Goal: Task Accomplishment & Management: Use online tool/utility

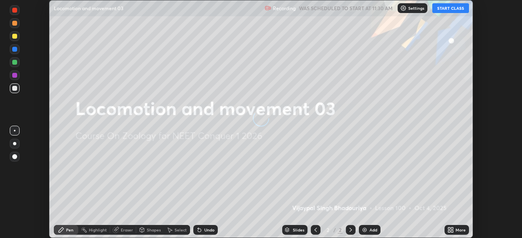
scroll to position [238, 522]
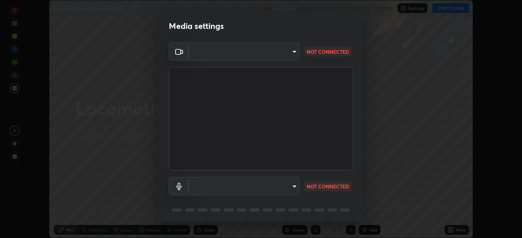
type input "8430282c75c9cf90d073dd2650c69e1562d55ee46f92edd4d0492a031e33ab74"
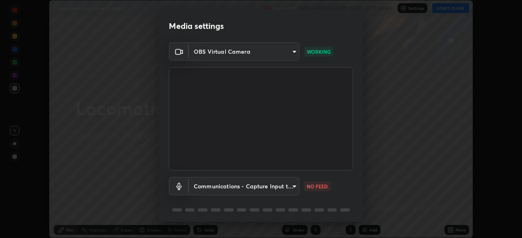
scroll to position [29, 0]
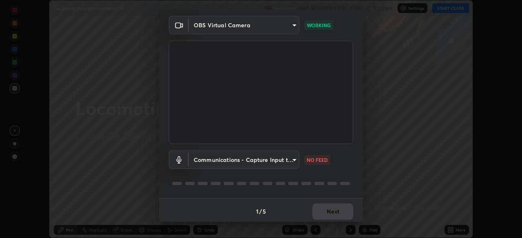
click at [358, 212] on div "1 / 5 Next" at bounding box center [261, 211] width 204 height 26
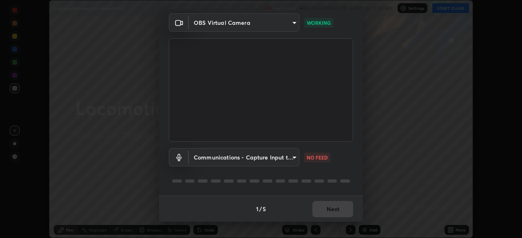
click at [358, 212] on div "1 / 5 Next" at bounding box center [261, 209] width 204 height 26
click at [360, 216] on div "1 / 5 Next" at bounding box center [261, 209] width 204 height 26
click at [294, 156] on body "Erase all Locomotion and movement 03 Recording WAS SCHEDULED TO START AT 11:30 …" at bounding box center [261, 119] width 522 height 238
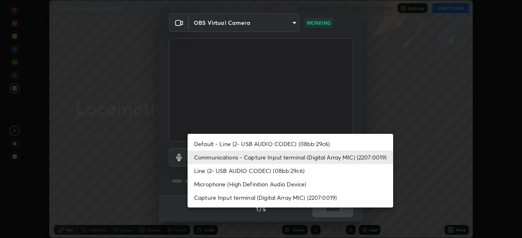
click at [284, 198] on li "Capture Input terminal (Digital Array MIC) (2207:0019)" at bounding box center [289, 197] width 205 height 13
type input "0769fd4901ff778075597a097d4785fed345c6d6b4d078c13a576dd7db28eabe"
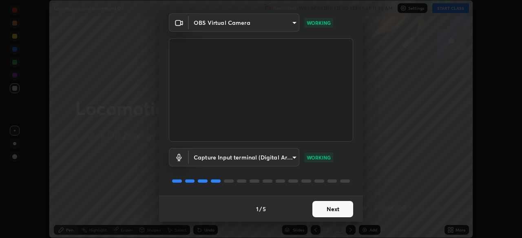
click at [328, 209] on button "Next" at bounding box center [332, 209] width 41 height 16
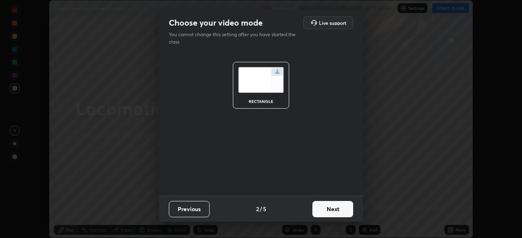
scroll to position [0, 0]
click at [330, 214] on button "Next" at bounding box center [332, 209] width 41 height 16
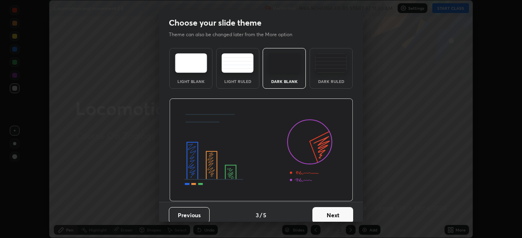
click at [337, 216] on button "Next" at bounding box center [332, 215] width 41 height 16
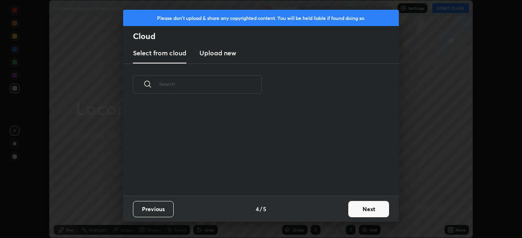
click at [361, 212] on button "Next" at bounding box center [368, 209] width 41 height 16
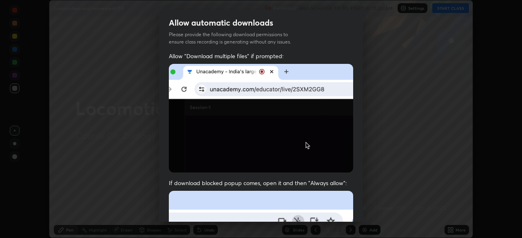
click at [358, 212] on div "Allow "Download multiple files" if prompted: If download blocked popup comes, o…" at bounding box center [261, 223] width 204 height 343
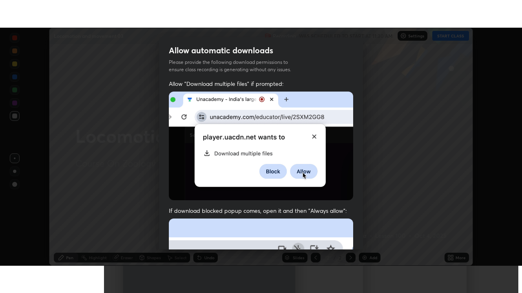
scroll to position [186, 0]
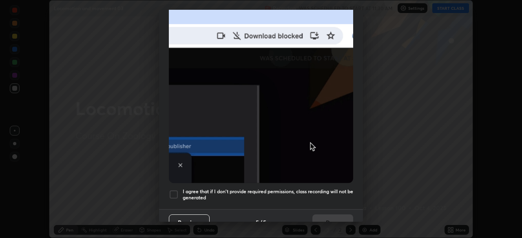
click at [363, 218] on div "Allow automatic downloads Please provide the following download permissions to …" at bounding box center [261, 119] width 522 height 238
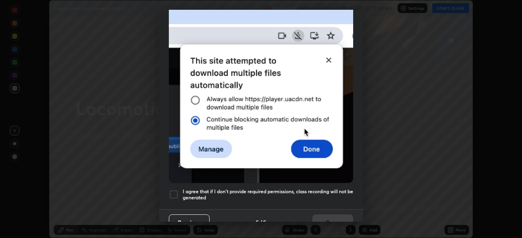
click at [363, 218] on div "Allow automatic downloads Please provide the following download permissions to …" at bounding box center [261, 119] width 522 height 238
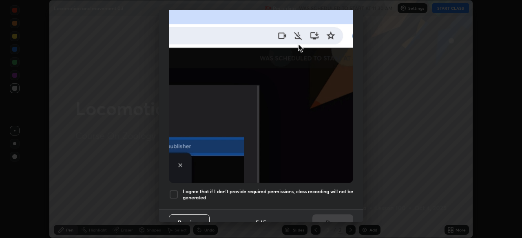
click at [175, 190] on div at bounding box center [174, 195] width 10 height 10
click at [324, 219] on button "Done" at bounding box center [332, 223] width 41 height 16
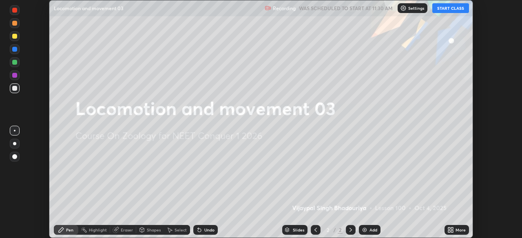
click at [442, 10] on button "START CLASS" at bounding box center [450, 8] width 37 height 10
click at [449, 229] on icon at bounding box center [449, 229] width 2 height 2
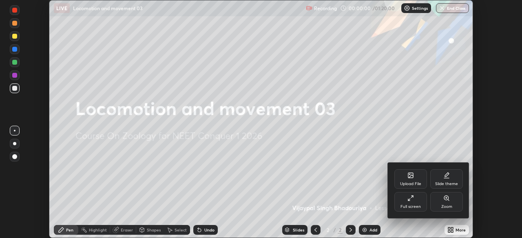
click at [411, 202] on div "Full screen" at bounding box center [410, 202] width 33 height 20
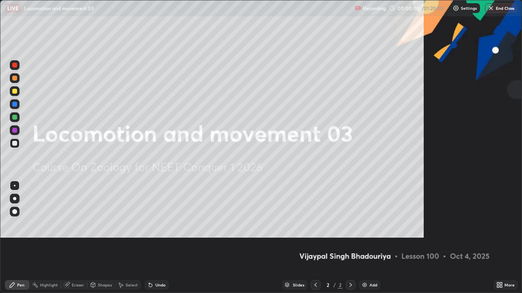
scroll to position [293, 522]
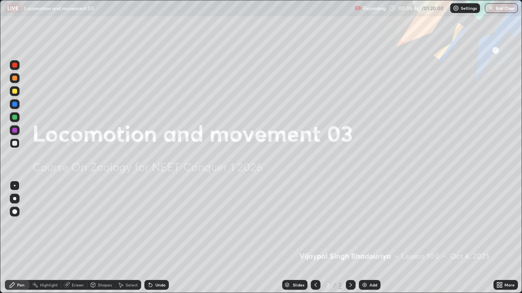
click at [365, 238] on img at bounding box center [364, 285] width 7 height 7
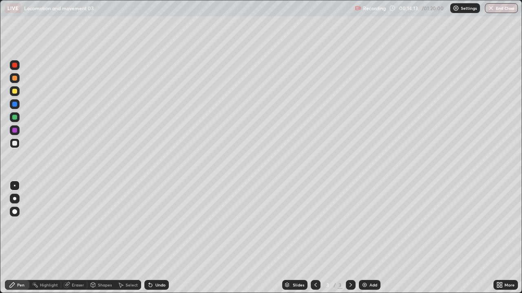
click at [500, 238] on icon at bounding box center [499, 285] width 7 height 7
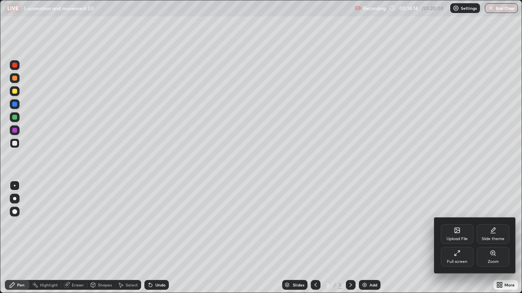
click at [455, 234] on div "Upload File" at bounding box center [457, 235] width 33 height 20
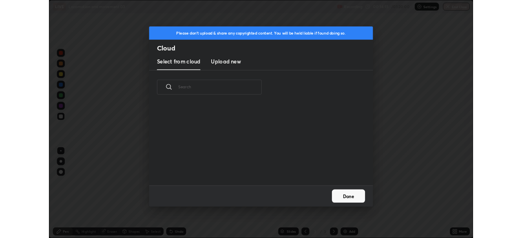
scroll to position [100, 262]
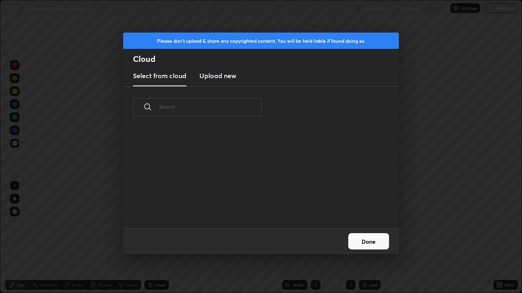
click at [370, 238] on button "Done" at bounding box center [368, 242] width 41 height 16
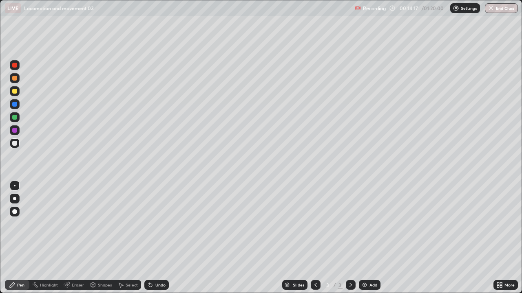
click at [498, 238] on icon at bounding box center [498, 287] width 2 height 2
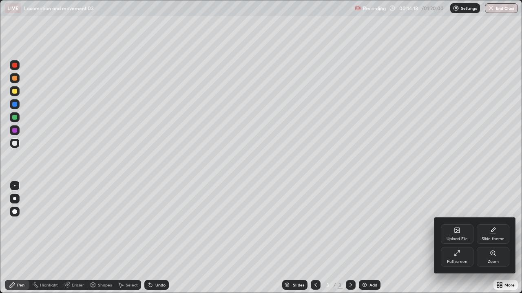
click at [454, 238] on div "Full screen" at bounding box center [457, 257] width 33 height 20
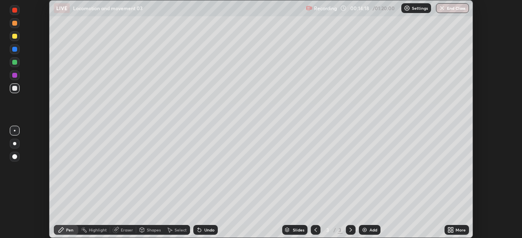
scroll to position [40514, 40231]
click at [446, 229] on div "More" at bounding box center [456, 230] width 24 height 10
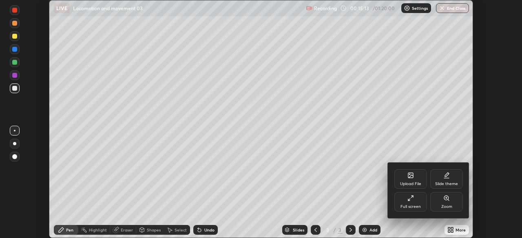
click at [408, 181] on div "Upload File" at bounding box center [410, 180] width 33 height 20
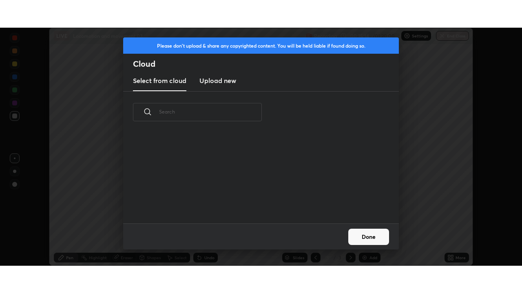
scroll to position [90, 262]
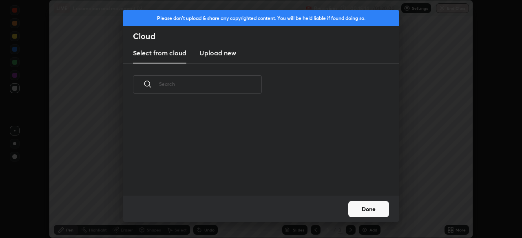
click at [217, 53] on h3 "Upload new" at bounding box center [217, 53] width 37 height 10
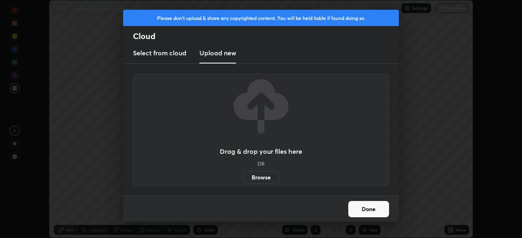
click at [264, 176] on label "Browse" at bounding box center [261, 177] width 36 height 13
click at [243, 176] on input "Browse" at bounding box center [243, 177] width 0 height 13
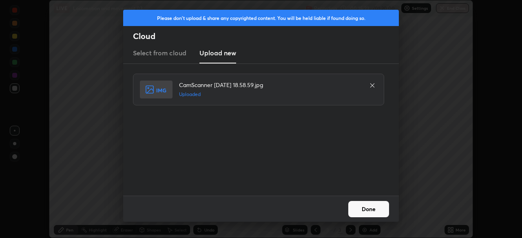
click at [359, 208] on button "Done" at bounding box center [368, 209] width 41 height 16
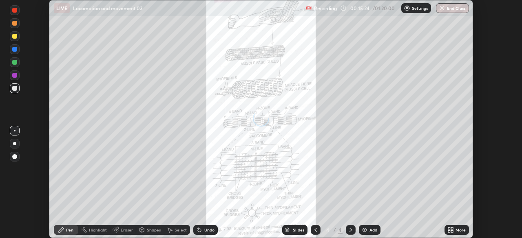
click at [448, 229] on icon at bounding box center [449, 229] width 2 height 2
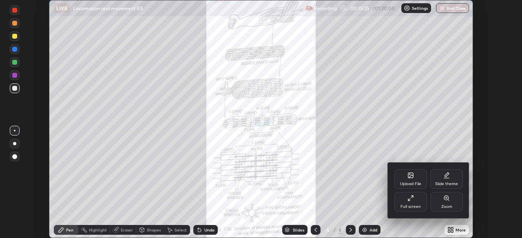
click at [409, 203] on div "Full screen" at bounding box center [410, 202] width 33 height 20
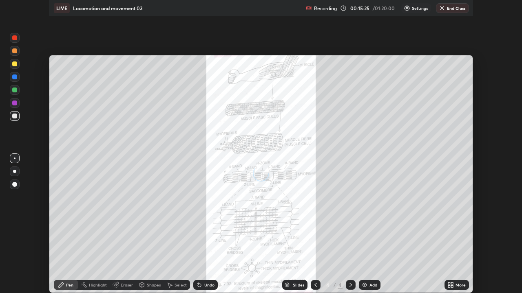
scroll to position [293, 522]
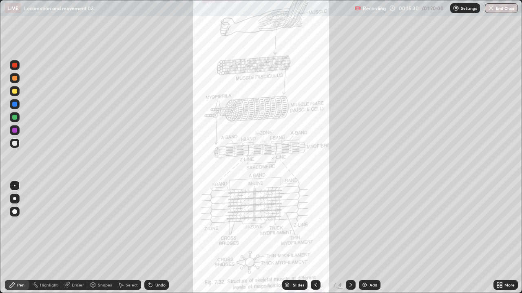
click at [499, 238] on icon at bounding box center [498, 287] width 2 height 2
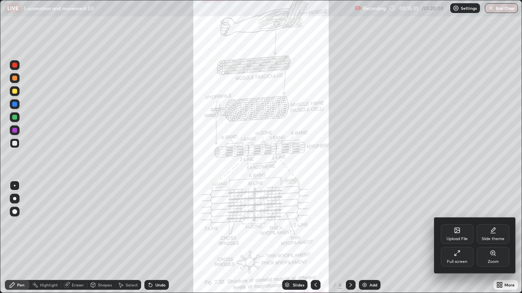
click at [454, 236] on div "Upload File" at bounding box center [457, 235] width 33 height 20
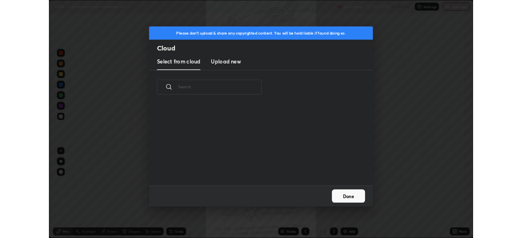
scroll to position [100, 262]
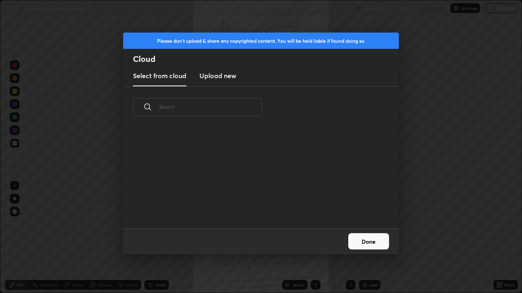
click at [375, 238] on div "Please don't upload & share any copyrighted content. You will be held liable if…" at bounding box center [261, 146] width 522 height 293
click at [368, 238] on button "Done" at bounding box center [368, 242] width 41 height 16
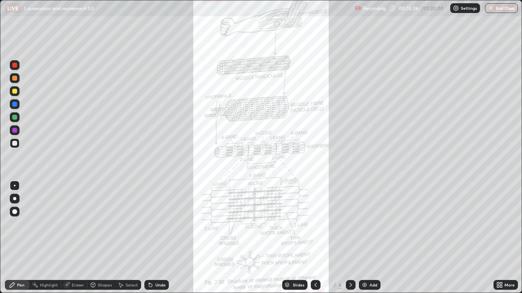
click at [499, 238] on icon at bounding box center [499, 285] width 7 height 7
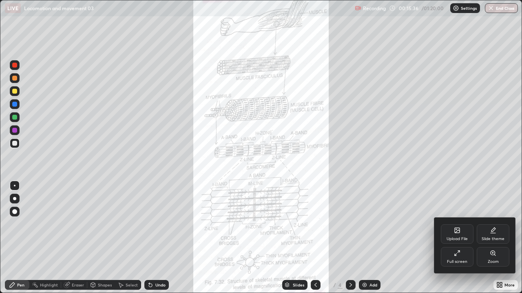
click at [454, 238] on div "Full screen" at bounding box center [457, 262] width 20 height 4
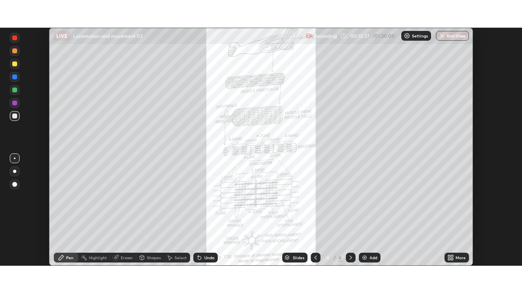
scroll to position [40514, 40231]
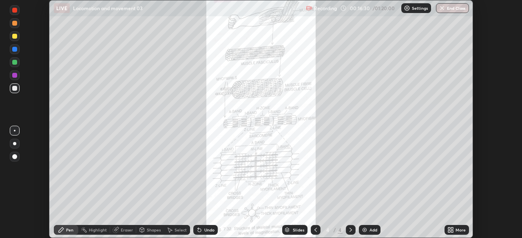
click at [449, 231] on icon at bounding box center [449, 232] width 2 height 2
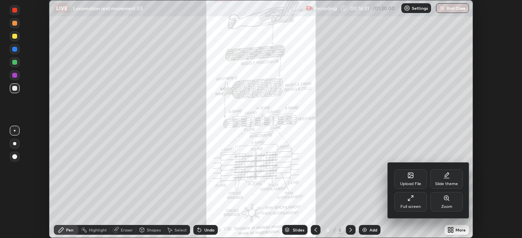
click at [411, 202] on div "Full screen" at bounding box center [410, 202] width 33 height 20
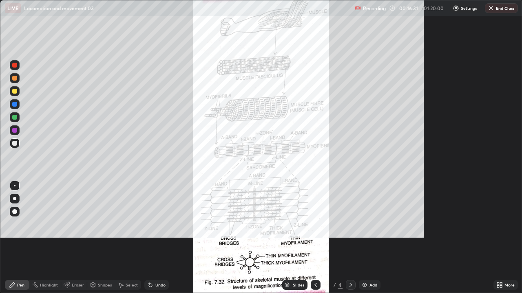
scroll to position [293, 522]
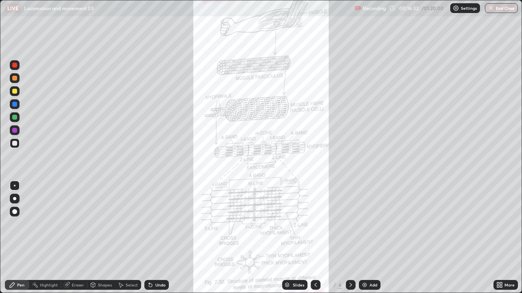
click at [498, 238] on icon at bounding box center [498, 287] width 2 height 2
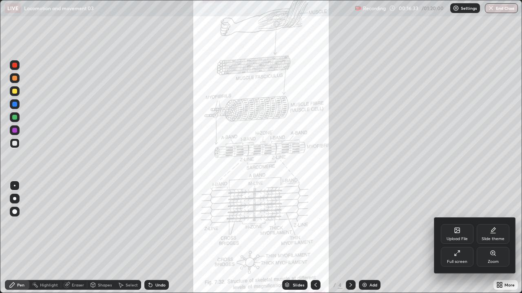
click at [456, 235] on div "Upload File" at bounding box center [457, 235] width 33 height 20
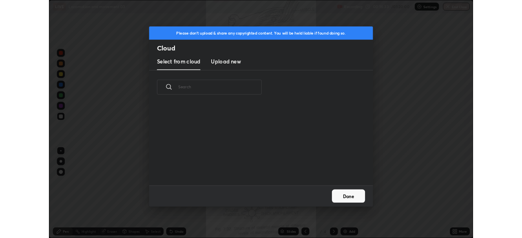
scroll to position [100, 262]
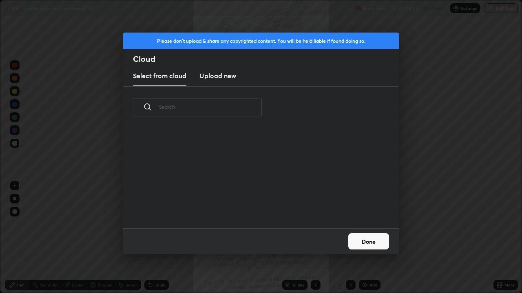
click at [222, 78] on h3 "Upload new" at bounding box center [217, 76] width 37 height 10
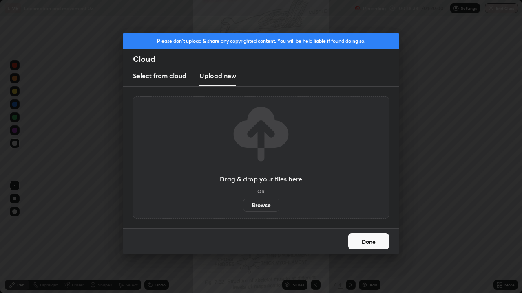
click at [262, 207] on label "Browse" at bounding box center [261, 205] width 36 height 13
click at [243, 207] on input "Browse" at bounding box center [243, 205] width 0 height 13
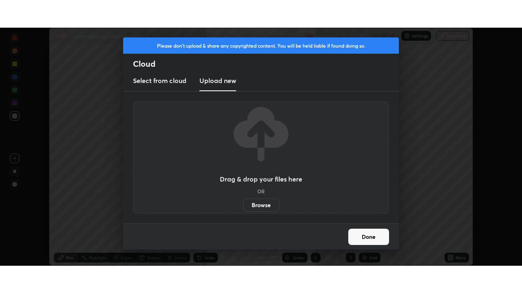
scroll to position [40514, 40231]
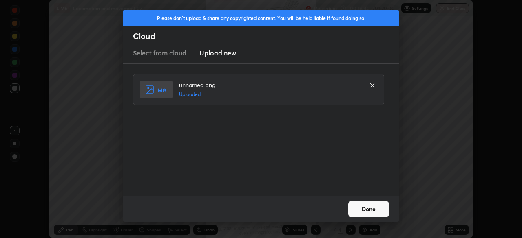
click at [364, 211] on button "Done" at bounding box center [368, 209] width 41 height 16
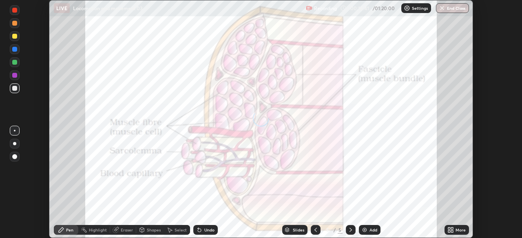
click at [447, 229] on icon at bounding box center [450, 230] width 7 height 7
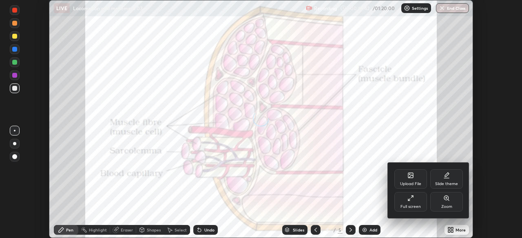
click at [408, 200] on icon at bounding box center [409, 200] width 2 height 2
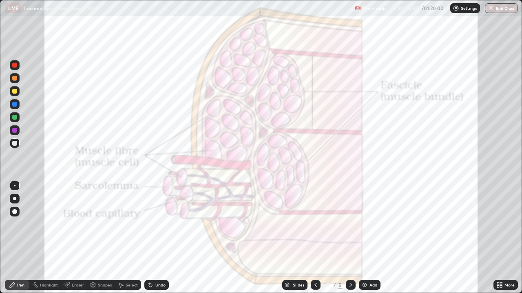
scroll to position [293, 522]
click at [286, 238] on icon at bounding box center [287, 285] width 4 height 1
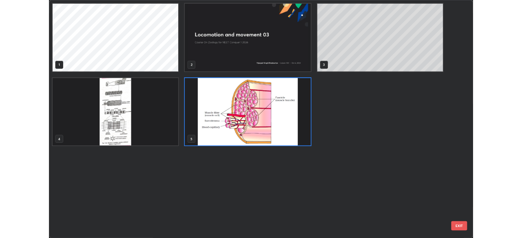
scroll to position [290, 517]
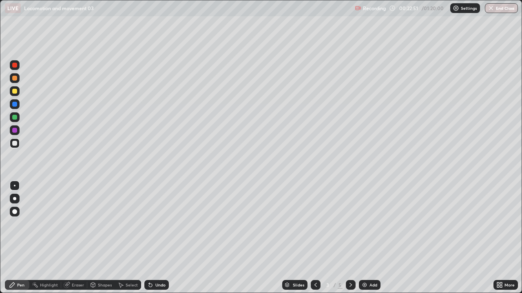
click at [158, 238] on div "Undo" at bounding box center [160, 285] width 10 height 4
click at [159, 238] on div "Undo" at bounding box center [160, 285] width 10 height 4
click at [155, 238] on div "Undo" at bounding box center [160, 285] width 10 height 4
click at [363, 238] on img at bounding box center [364, 285] width 7 height 7
click at [100, 238] on div "Shapes" at bounding box center [105, 285] width 14 height 4
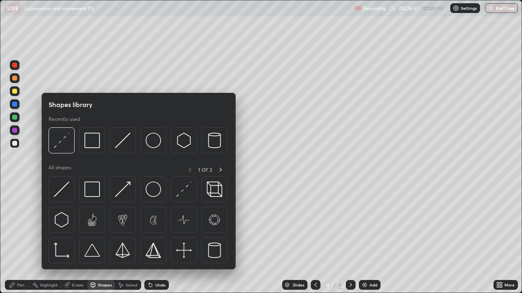
click at [24, 238] on div "Pen" at bounding box center [20, 285] width 7 height 4
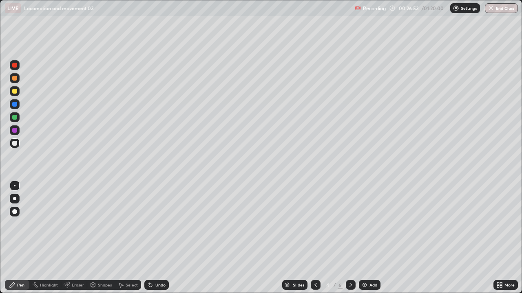
click at [16, 93] on div at bounding box center [14, 91] width 5 height 5
click at [106, 238] on div "Shapes" at bounding box center [101, 285] width 28 height 10
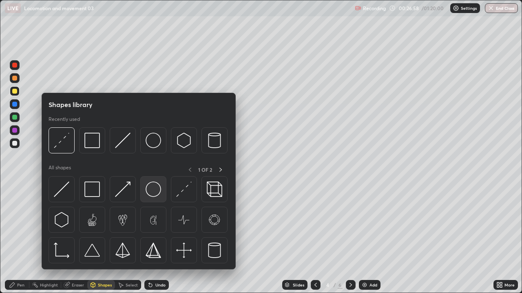
click at [155, 192] on img at bounding box center [152, 189] width 15 height 15
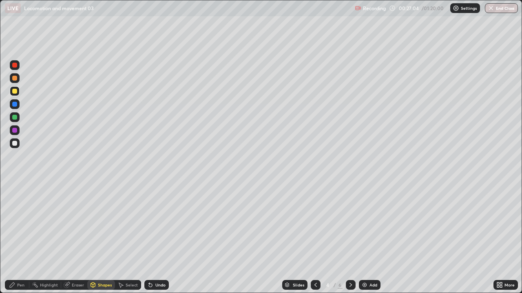
click at [130, 238] on div "Select" at bounding box center [128, 285] width 26 height 10
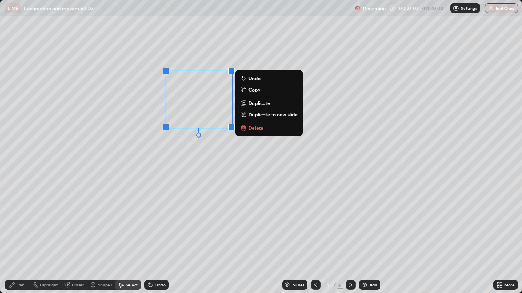
click at [254, 104] on p "Duplicate" at bounding box center [259, 103] width 22 height 7
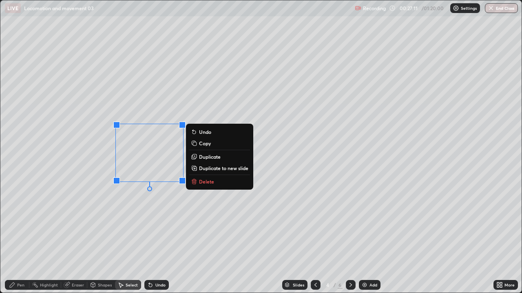
click at [205, 156] on p "Duplicate" at bounding box center [210, 157] width 22 height 7
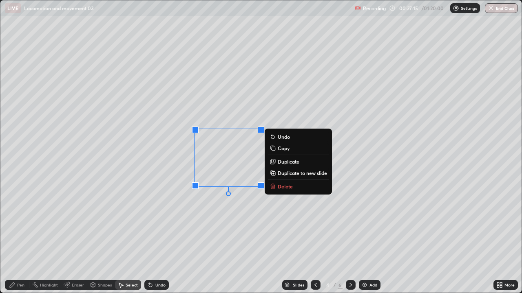
click at [285, 162] on p "Duplicate" at bounding box center [289, 162] width 22 height 7
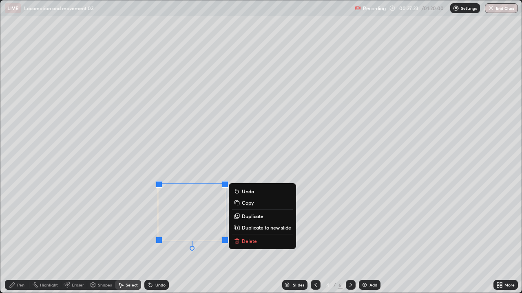
click at [248, 216] on p "Duplicate" at bounding box center [253, 216] width 22 height 7
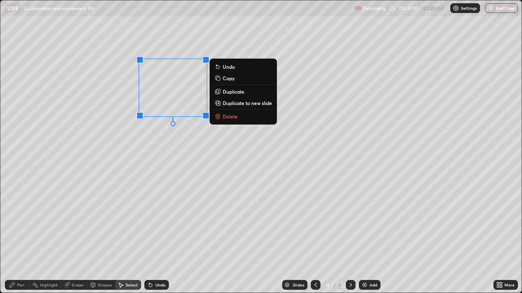
click at [306, 81] on div "0 ° Undo Copy Duplicate Duplicate to new slide Delete" at bounding box center [260, 146] width 521 height 293
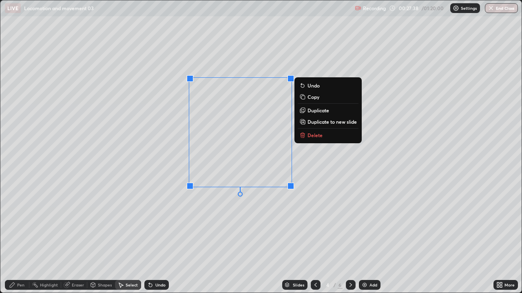
click at [324, 127] on div "0 ° Undo Copy Duplicate Duplicate to new slide Delete" at bounding box center [260, 146] width 521 height 293
click at [340, 147] on div "0 ° Undo Copy Duplicate Duplicate to new slide Delete" at bounding box center [260, 146] width 521 height 293
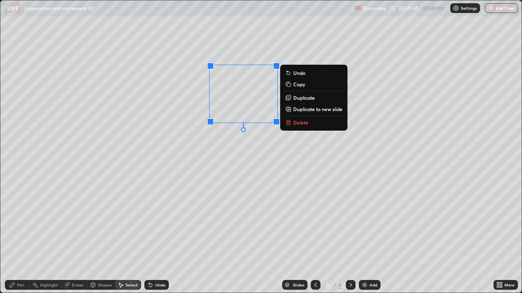
click at [97, 238] on div "0 ° Undo Copy Duplicate Duplicate to new slide Delete" at bounding box center [260, 146] width 521 height 293
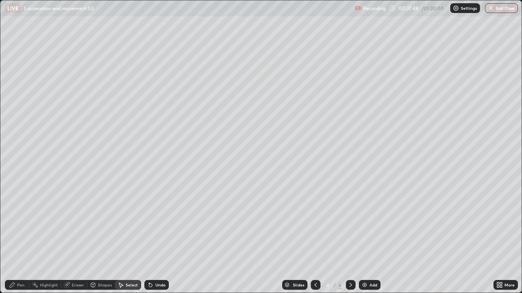
click at [21, 238] on div "Pen" at bounding box center [20, 285] width 7 height 4
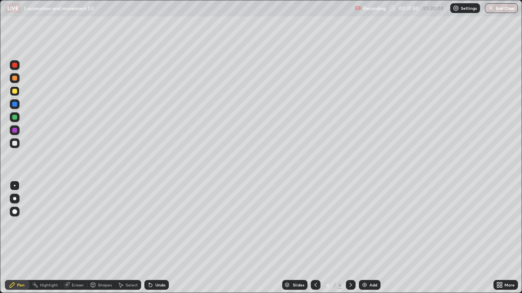
click at [15, 67] on div at bounding box center [14, 65] width 5 height 5
click at [15, 146] on div at bounding box center [15, 144] width 10 height 10
click at [14, 143] on div at bounding box center [14, 143] width 5 height 5
click at [493, 238] on div "More" at bounding box center [505, 285] width 24 height 10
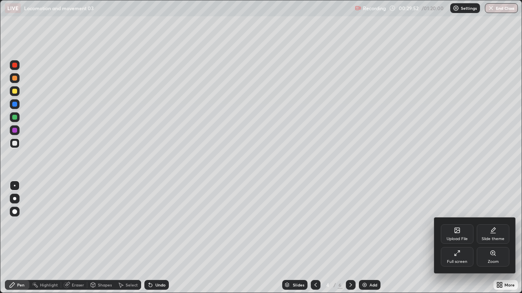
click at [456, 238] on div "Full screen" at bounding box center [457, 257] width 33 height 20
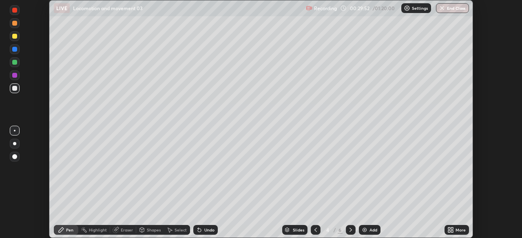
scroll to position [40514, 40231]
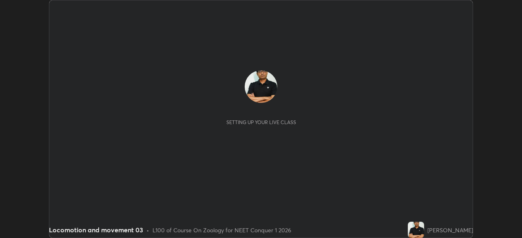
scroll to position [238, 522]
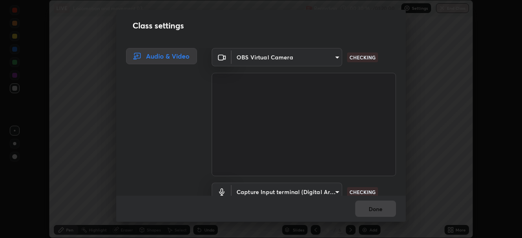
click at [449, 229] on div "Class settings Audio & Video OBS Virtual Camera 8430282c75c9cf90d073dd2650c69e1…" at bounding box center [261, 119] width 522 height 238
click at [406, 208] on div "Class settings Audio & Video OBS Virtual Camera 8430282c75c9cf90d073dd2650c69e1…" at bounding box center [261, 119] width 522 height 238
click at [408, 209] on div "Class settings Audio & Video OBS Virtual Camera 8430282c75c9cf90d073dd2650c69e1…" at bounding box center [261, 119] width 522 height 238
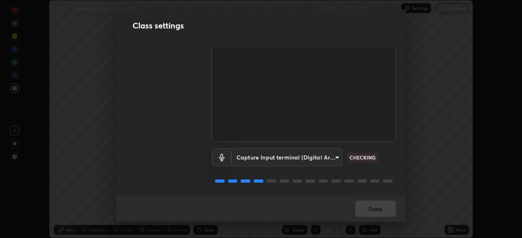
click at [376, 61] on video at bounding box center [304, 90] width 184 height 104
click at [423, 202] on div "Class settings Audio & Video OBS Virtual Camera 8430282c75c9cf90d073dd2650c69e1…" at bounding box center [261, 119] width 522 height 238
click at [337, 155] on body "Erase all LIVE Locomotion and movement 03 Recording 00:30:44 / 01:20:00 Setting…" at bounding box center [261, 119] width 522 height 238
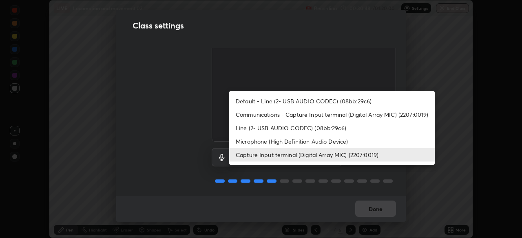
click at [325, 117] on li "Communications - Capture Input terminal (Digital Array MIC) (2207:0019)" at bounding box center [331, 114] width 205 height 13
type input "communications"
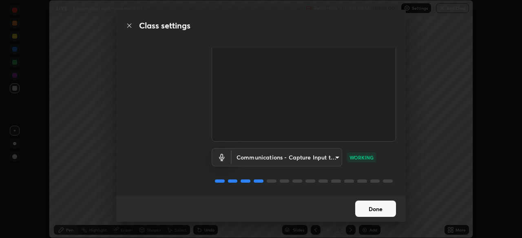
click at [372, 209] on button "Done" at bounding box center [375, 209] width 41 height 16
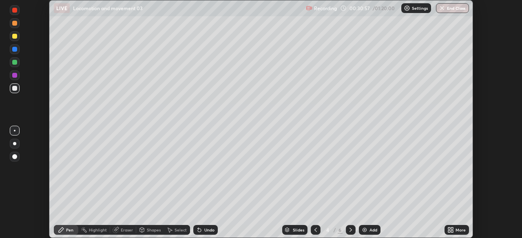
click at [449, 229] on icon at bounding box center [449, 229] width 2 height 2
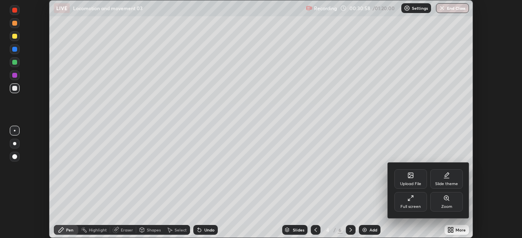
click at [408, 203] on div "Full screen" at bounding box center [410, 202] width 33 height 20
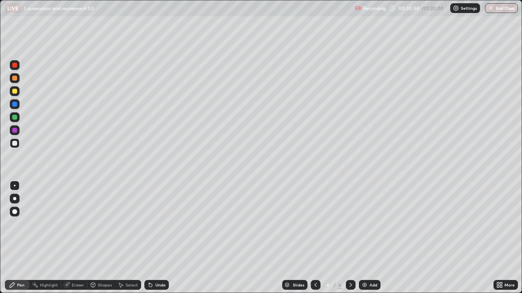
scroll to position [293, 522]
click at [14, 145] on div at bounding box center [14, 143] width 5 height 5
click at [73, 238] on div "Eraser" at bounding box center [78, 285] width 12 height 4
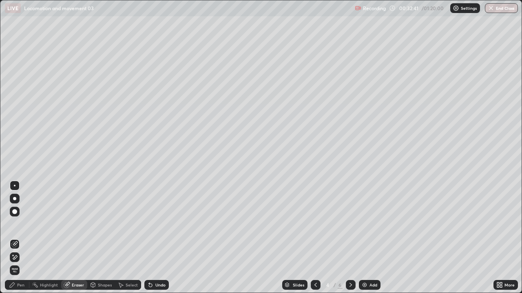
click at [22, 238] on div "Pen" at bounding box center [17, 285] width 24 height 10
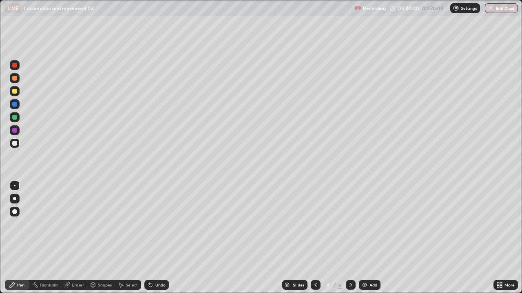
click at [334, 238] on div "/" at bounding box center [334, 285] width 2 height 5
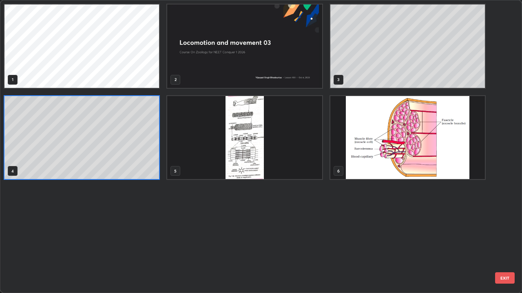
scroll to position [290, 517]
click at [248, 163] on img "grid" at bounding box center [244, 138] width 154 height 84
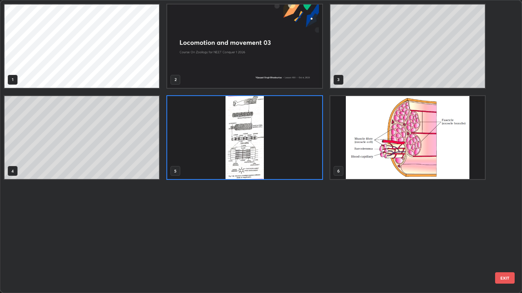
click at [248, 163] on img "grid" at bounding box center [244, 138] width 154 height 84
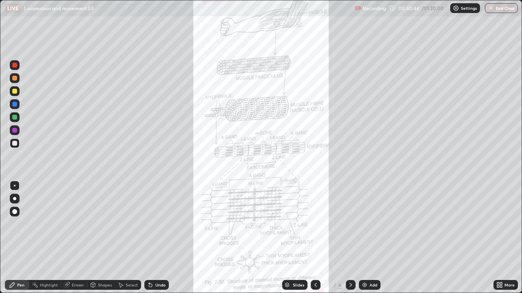
click at [498, 238] on icon at bounding box center [498, 284] width 2 height 2
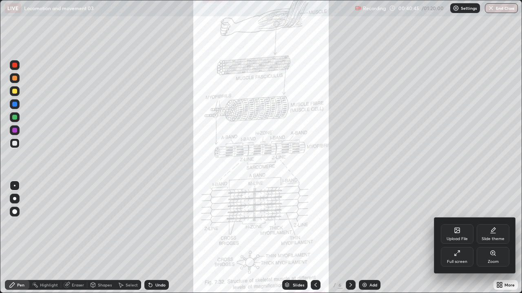
click at [489, 238] on div "Zoom" at bounding box center [492, 257] width 33 height 20
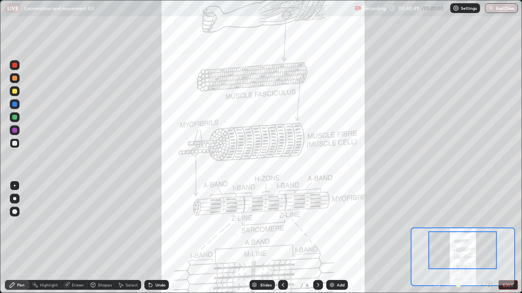
click at [508, 238] on button "EXIT" at bounding box center [508, 285] width 20 height 10
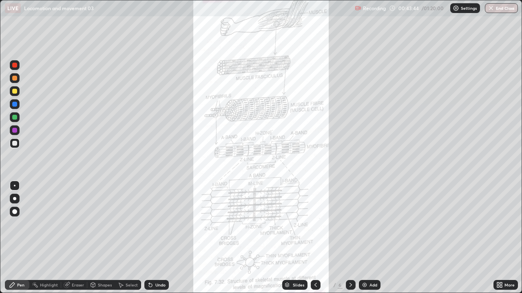
click at [15, 117] on div at bounding box center [14, 117] width 5 height 5
click at [297, 238] on div "Slides" at bounding box center [294, 285] width 25 height 10
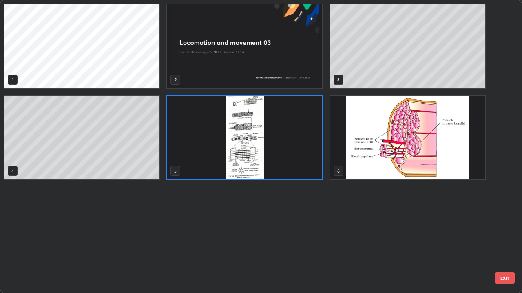
click at [357, 161] on img "grid" at bounding box center [407, 138] width 154 height 84
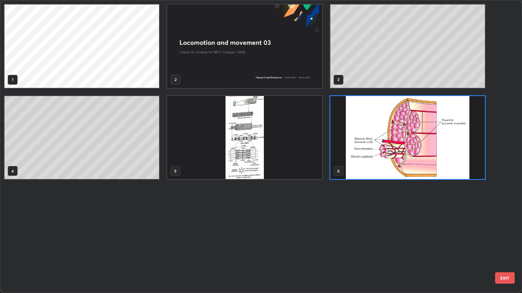
click at [367, 165] on img "grid" at bounding box center [407, 138] width 154 height 84
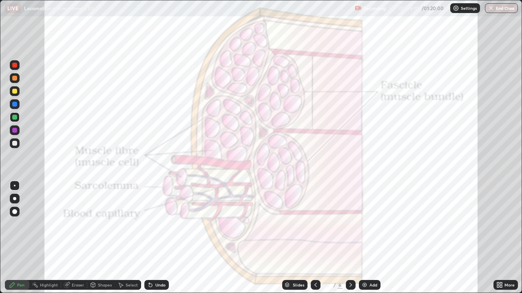
click at [367, 163] on img "grid" at bounding box center [407, 138] width 154 height 84
click at [368, 238] on div "Add" at bounding box center [370, 285] width 22 height 10
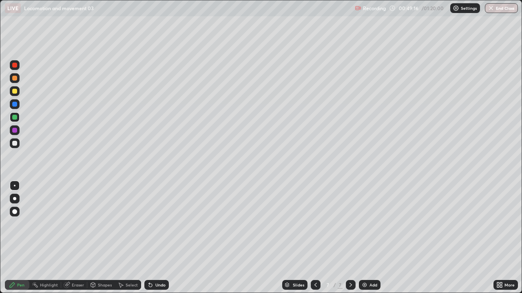
click at [128, 238] on div "Select" at bounding box center [132, 285] width 12 height 4
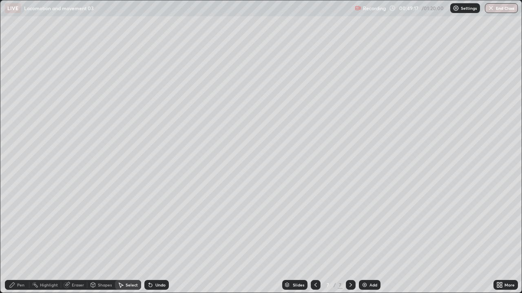
click at [128, 238] on div "Select" at bounding box center [132, 285] width 12 height 4
click at [101, 238] on div "Shapes" at bounding box center [105, 285] width 14 height 4
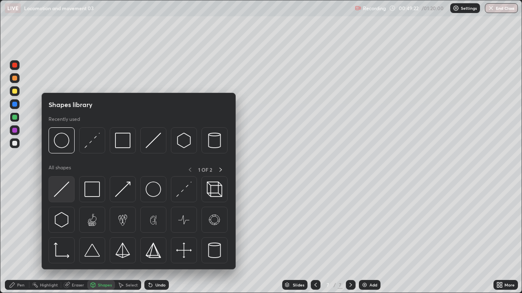
click at [62, 191] on img at bounding box center [61, 189] width 15 height 15
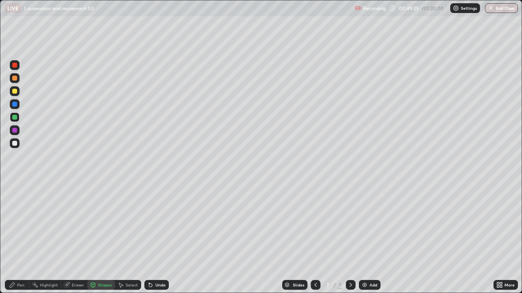
click at [149, 238] on icon at bounding box center [150, 285] width 3 height 3
click at [14, 147] on div at bounding box center [15, 144] width 10 height 10
click at [14, 105] on div at bounding box center [14, 104] width 5 height 5
click at [14, 92] on div at bounding box center [14, 91] width 5 height 5
click at [16, 108] on div at bounding box center [15, 104] width 10 height 10
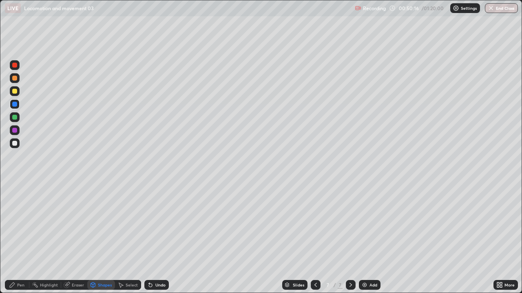
click at [21, 238] on div "Pen" at bounding box center [20, 285] width 7 height 4
click at [127, 238] on div "Select" at bounding box center [132, 285] width 12 height 4
click at [104, 238] on div "Shapes" at bounding box center [105, 285] width 14 height 4
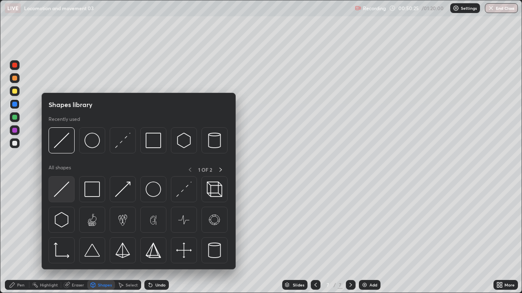
click at [62, 191] on img at bounding box center [61, 189] width 15 height 15
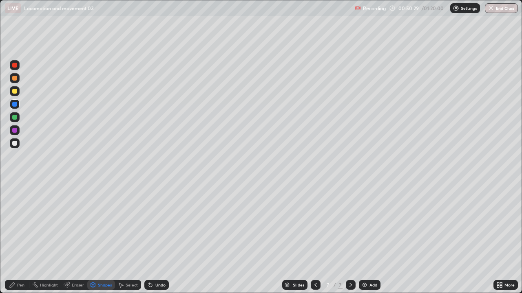
click at [15, 108] on div at bounding box center [15, 104] width 10 height 10
click at [15, 93] on div at bounding box center [14, 91] width 5 height 5
click at [15, 106] on div at bounding box center [14, 104] width 5 height 5
click at [73, 238] on div "Eraser" at bounding box center [78, 285] width 12 height 4
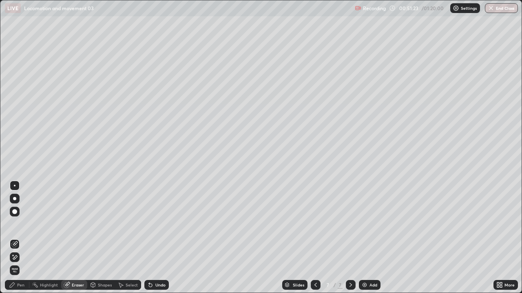
click at [23, 238] on div "Pen" at bounding box center [20, 285] width 7 height 4
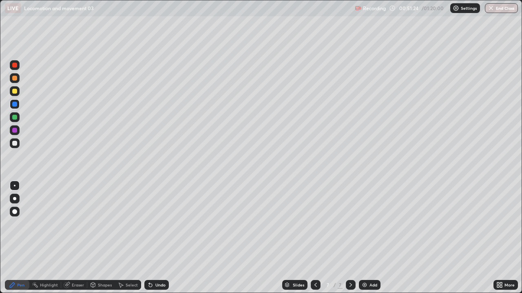
click at [15, 144] on div at bounding box center [14, 143] width 5 height 5
click at [75, 238] on div "Eraser" at bounding box center [78, 285] width 12 height 4
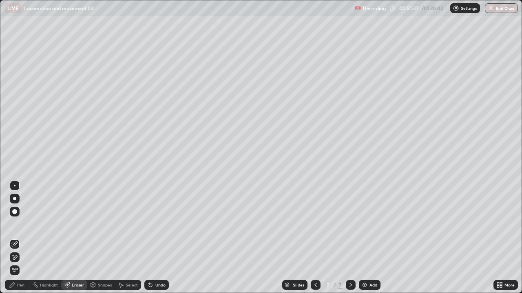
click at [21, 238] on div "Pen" at bounding box center [20, 285] width 7 height 4
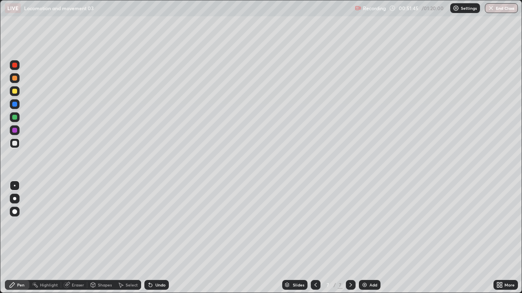
click at [78, 238] on div "Eraser" at bounding box center [78, 285] width 12 height 4
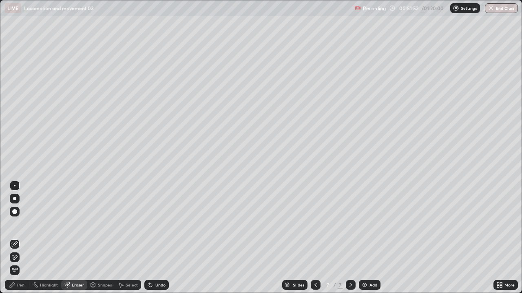
click at [21, 238] on div "Pen" at bounding box center [20, 285] width 7 height 4
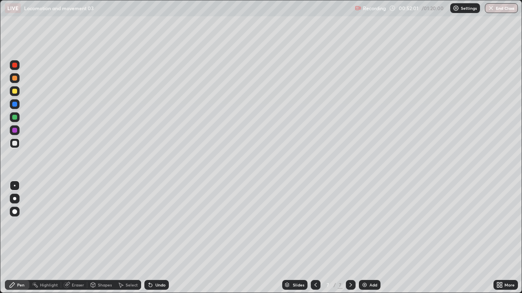
click at [14, 93] on div at bounding box center [14, 91] width 5 height 5
click at [17, 145] on div at bounding box center [14, 143] width 5 height 5
click at [82, 238] on div "Eraser" at bounding box center [78, 285] width 12 height 4
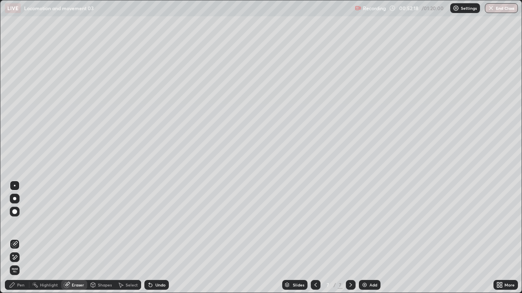
click at [20, 238] on div "Pen" at bounding box center [20, 285] width 7 height 4
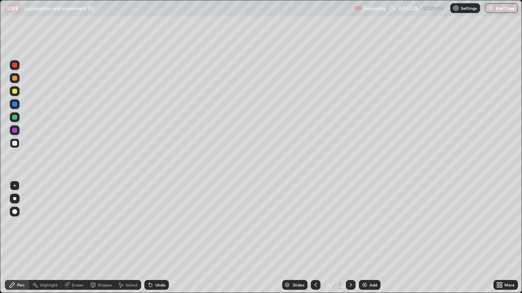
click at [72, 238] on div "Eraser" at bounding box center [78, 285] width 12 height 4
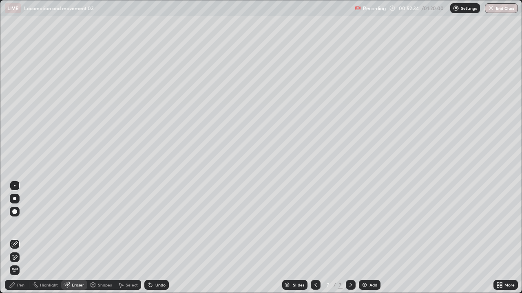
click at [20, 238] on div "Pen" at bounding box center [20, 285] width 7 height 4
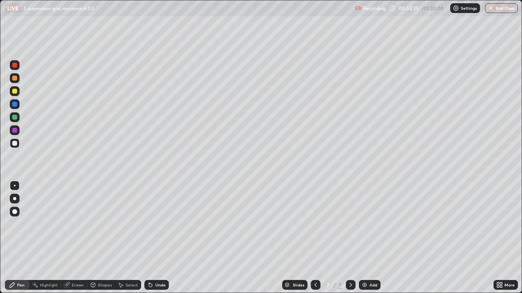
click at [104, 238] on div "Shapes" at bounding box center [105, 285] width 14 height 4
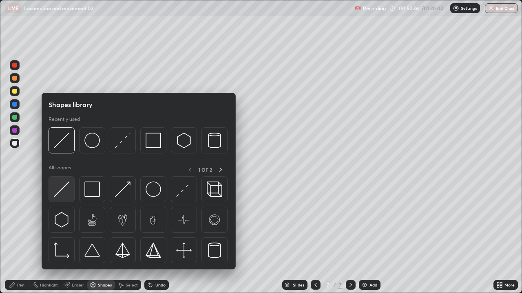
click at [66, 192] on img at bounding box center [61, 189] width 15 height 15
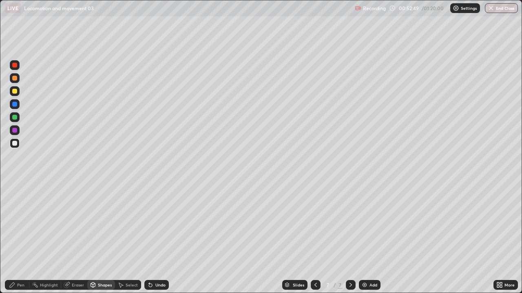
click at [20, 238] on div "Pen" at bounding box center [20, 285] width 7 height 4
click at [76, 238] on div "Eraser" at bounding box center [78, 285] width 12 height 4
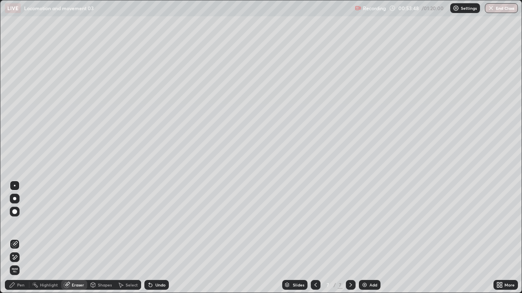
click at [23, 238] on div "Pen" at bounding box center [20, 285] width 7 height 4
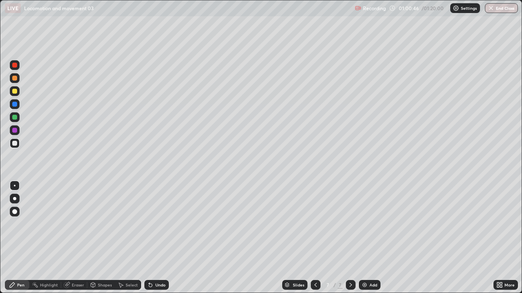
click at [364, 238] on img at bounding box center [364, 285] width 7 height 7
click at [102, 238] on div "Shapes" at bounding box center [105, 285] width 14 height 4
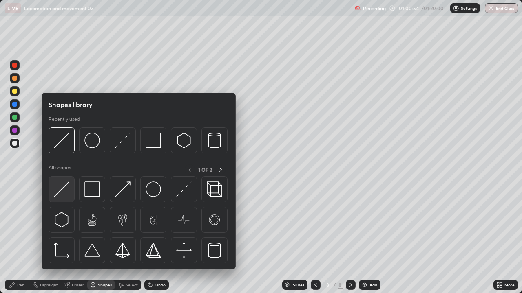
click at [61, 195] on img at bounding box center [61, 189] width 15 height 15
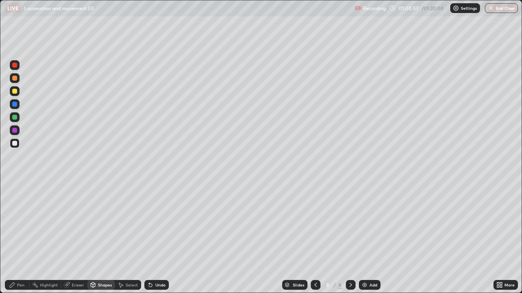
click at [20, 238] on div "Pen" at bounding box center [20, 285] width 7 height 4
click at [13, 212] on div at bounding box center [14, 211] width 5 height 5
click at [104, 238] on div "Shapes" at bounding box center [105, 285] width 14 height 4
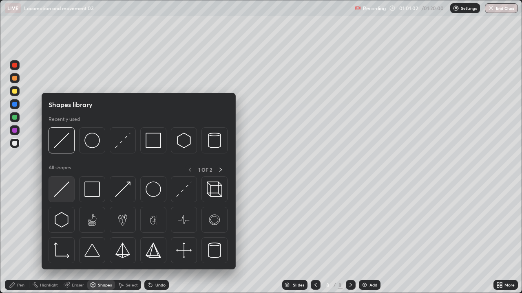
click at [62, 192] on img at bounding box center [61, 189] width 15 height 15
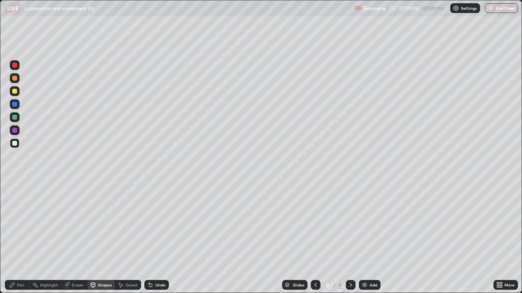
click at [15, 132] on div at bounding box center [14, 130] width 5 height 5
click at [75, 238] on div "Eraser" at bounding box center [78, 285] width 12 height 4
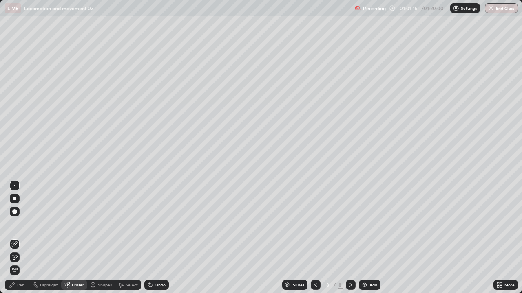
click at [130, 238] on div "Select" at bounding box center [132, 285] width 12 height 4
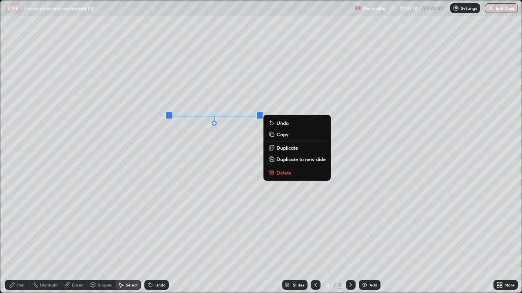
click at [282, 149] on p "Duplicate" at bounding box center [287, 148] width 22 height 7
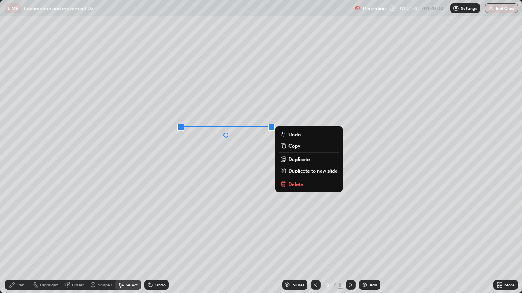
click at [295, 161] on p "Duplicate" at bounding box center [299, 159] width 22 height 7
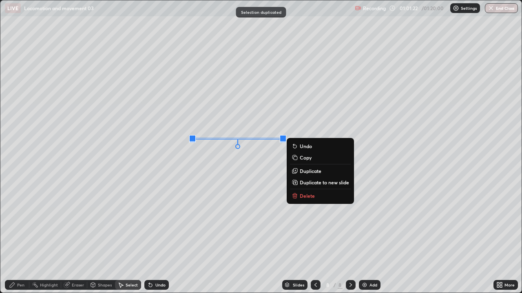
click at [301, 171] on p "Duplicate" at bounding box center [311, 171] width 22 height 7
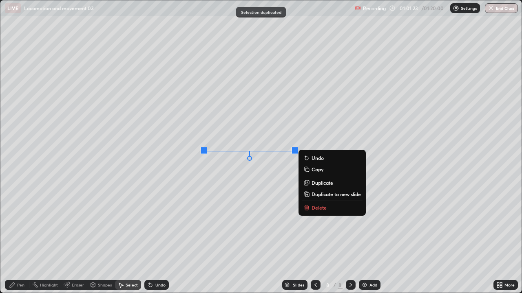
click at [313, 183] on p "Duplicate" at bounding box center [322, 183] width 22 height 7
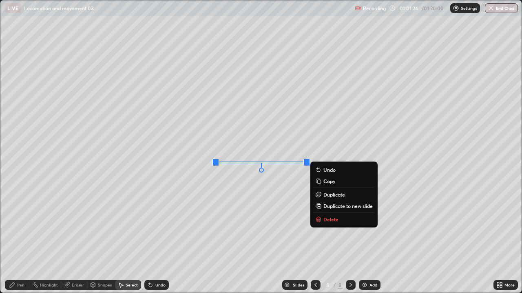
click at [327, 196] on p "Duplicate" at bounding box center [334, 195] width 22 height 7
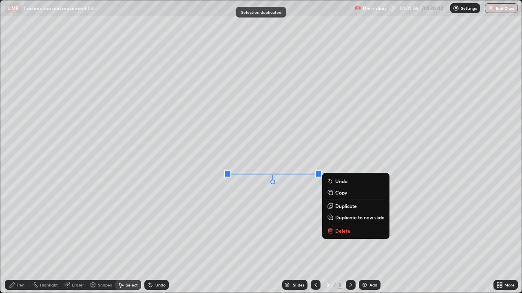
click at [336, 207] on p "Duplicate" at bounding box center [346, 206] width 22 height 7
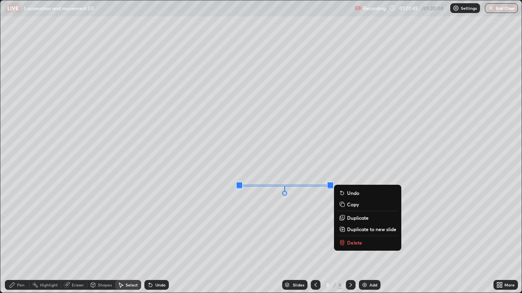
click at [74, 238] on div "Eraser" at bounding box center [78, 285] width 12 height 4
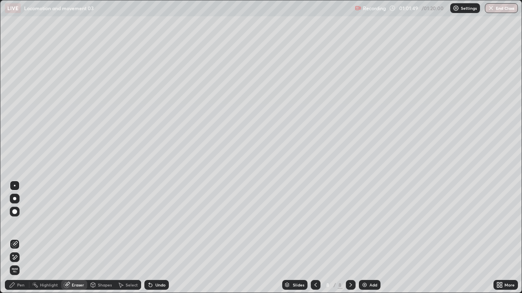
click at [127, 238] on div "Select" at bounding box center [132, 285] width 12 height 4
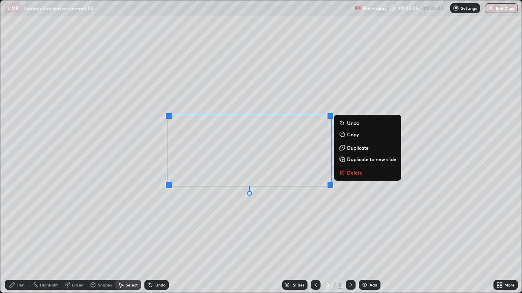
click at [262, 221] on div "0 ° Undo Copy Duplicate Duplicate to new slide Delete" at bounding box center [260, 146] width 521 height 293
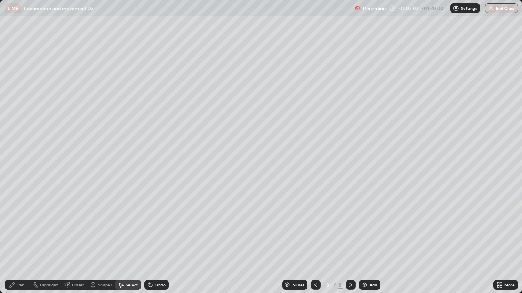
click at [75, 238] on div "Eraser" at bounding box center [78, 285] width 12 height 4
click at [156, 238] on div "Undo" at bounding box center [160, 285] width 10 height 4
click at [127, 238] on div "Select" at bounding box center [132, 285] width 12 height 4
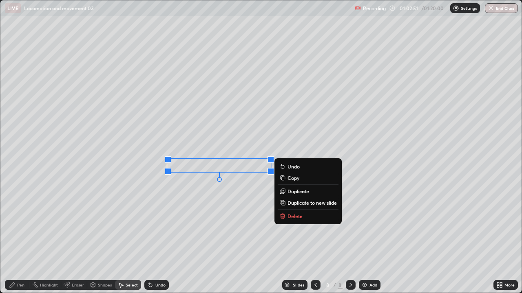
click at [187, 154] on div "0 ° Undo Copy Duplicate Duplicate to new slide Delete" at bounding box center [260, 146] width 521 height 293
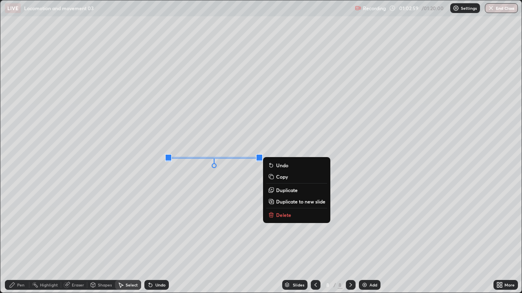
click at [163, 193] on div "0 ° Undo Copy Duplicate Duplicate to new slide Delete" at bounding box center [260, 146] width 521 height 293
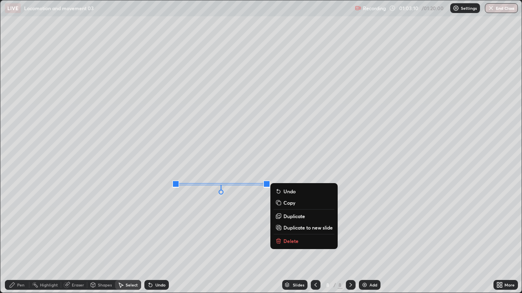
click at [77, 238] on div "Eraser" at bounding box center [78, 285] width 12 height 4
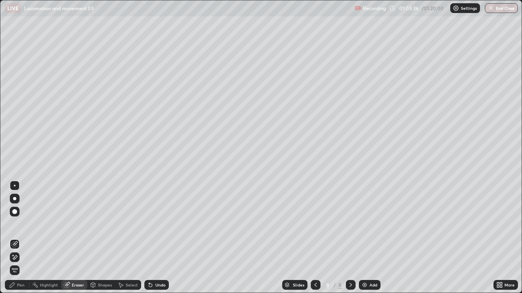
click at [100, 238] on div "Shapes" at bounding box center [105, 285] width 14 height 4
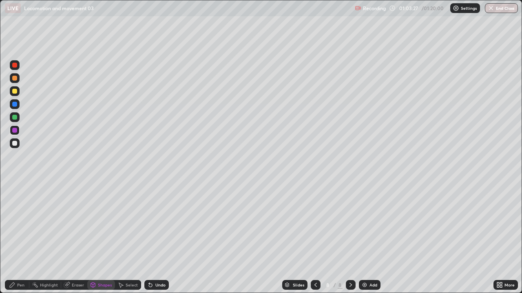
click at [129, 238] on div "Select" at bounding box center [132, 285] width 12 height 4
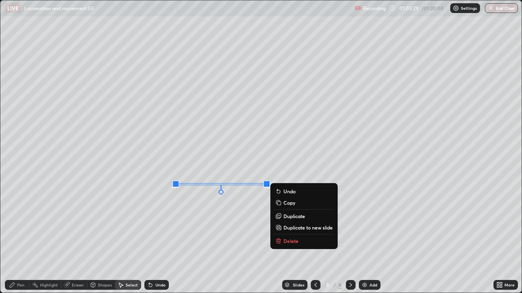
click at [288, 218] on p "Duplicate" at bounding box center [294, 216] width 22 height 7
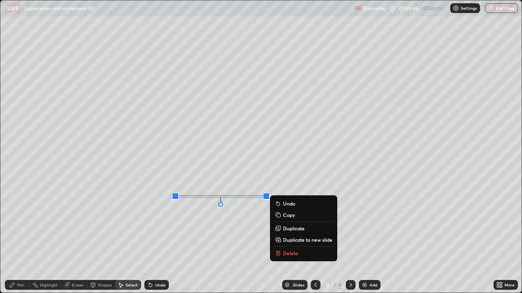
click at [74, 238] on div "Eraser" at bounding box center [78, 285] width 12 height 4
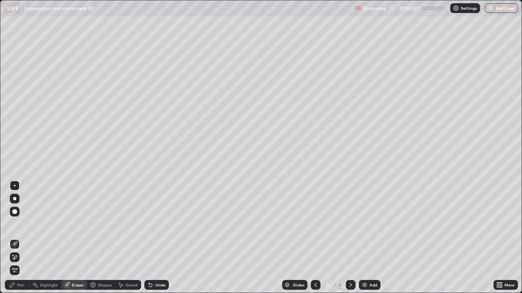
click at [20, 238] on div "Pen" at bounding box center [20, 285] width 7 height 4
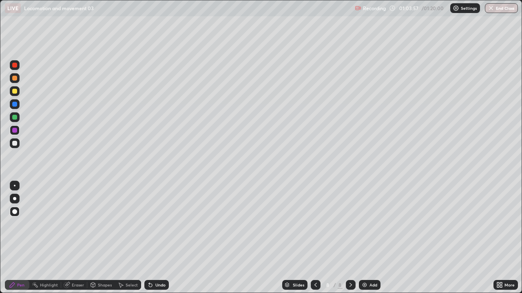
click at [15, 185] on div at bounding box center [15, 186] width 2 height 2
click at [15, 143] on div at bounding box center [14, 143] width 5 height 5
click at [99, 238] on div "Shapes" at bounding box center [105, 285] width 14 height 4
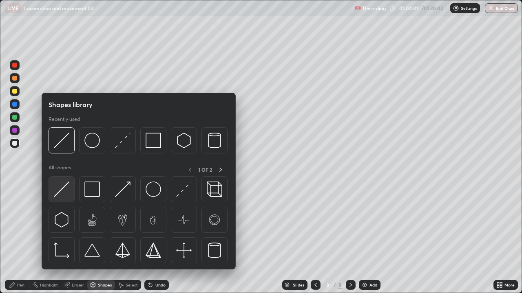
click at [61, 188] on img at bounding box center [61, 189] width 15 height 15
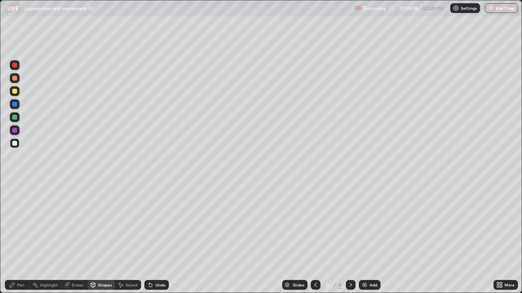
click at [156, 238] on div "Undo" at bounding box center [160, 285] width 10 height 4
click at [77, 238] on div "Eraser" at bounding box center [74, 285] width 26 height 10
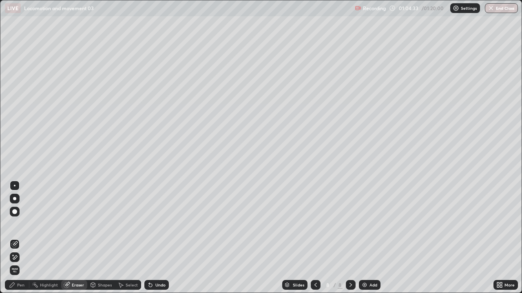
click at [22, 238] on div "Pen" at bounding box center [20, 285] width 7 height 4
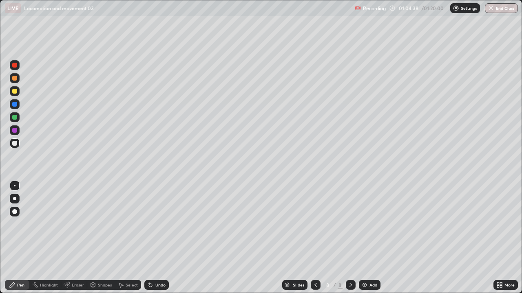
click at [159, 238] on div "Undo" at bounding box center [160, 285] width 10 height 4
click at [103, 238] on div "Shapes" at bounding box center [105, 285] width 14 height 4
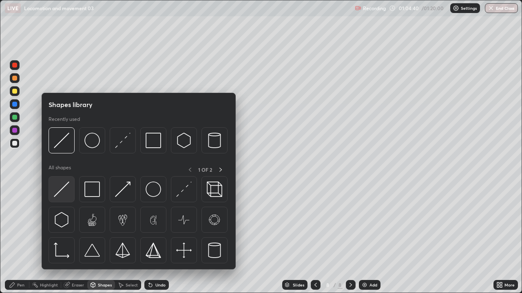
click at [59, 191] on img at bounding box center [61, 189] width 15 height 15
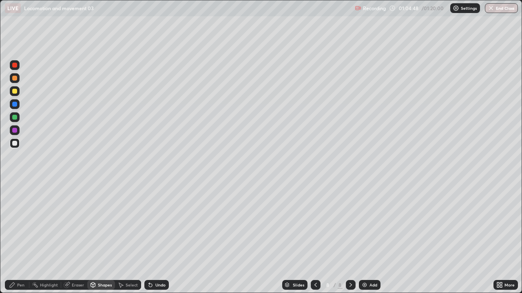
click at [15, 119] on div at bounding box center [14, 117] width 5 height 5
click at [21, 238] on div "Pen" at bounding box center [20, 285] width 7 height 4
click at [14, 146] on div at bounding box center [15, 144] width 10 height 10
click at [100, 238] on div "Shapes" at bounding box center [105, 285] width 14 height 4
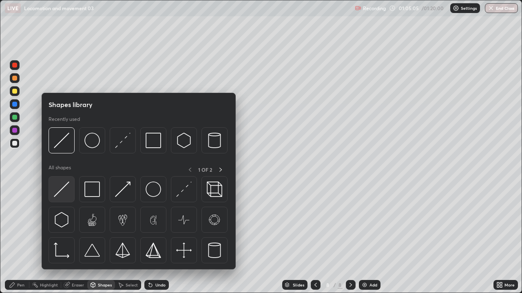
click at [64, 191] on img at bounding box center [61, 189] width 15 height 15
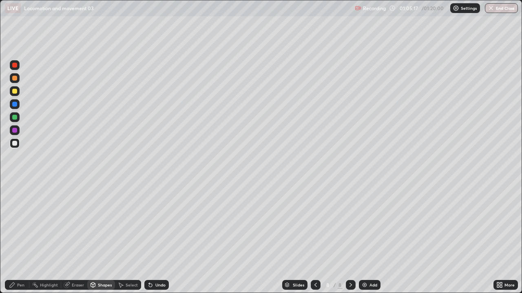
click at [13, 90] on div at bounding box center [14, 91] width 5 height 5
click at [153, 238] on div "Undo" at bounding box center [156, 285] width 24 height 10
click at [22, 238] on div "Pen" at bounding box center [20, 285] width 7 height 4
click at [14, 80] on div at bounding box center [14, 78] width 5 height 5
click at [17, 148] on div at bounding box center [15, 144] width 10 height 10
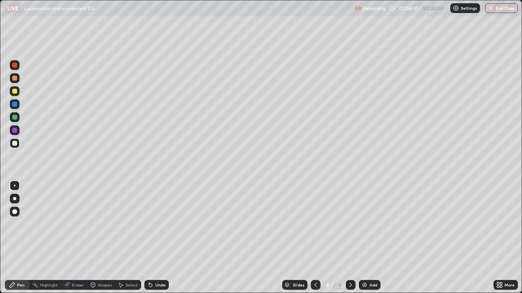
click at [16, 238] on div "Pen" at bounding box center [17, 285] width 24 height 10
click at [15, 144] on div at bounding box center [14, 143] width 5 height 5
click at [498, 238] on icon at bounding box center [498, 287] width 2 height 2
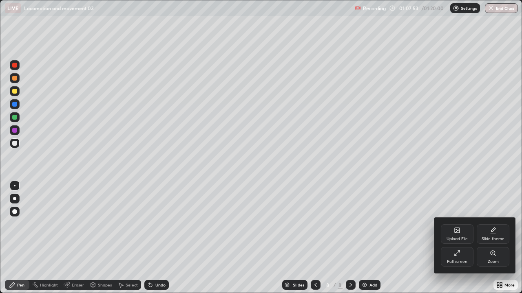
click at [456, 238] on div "Full screen" at bounding box center [457, 262] width 20 height 4
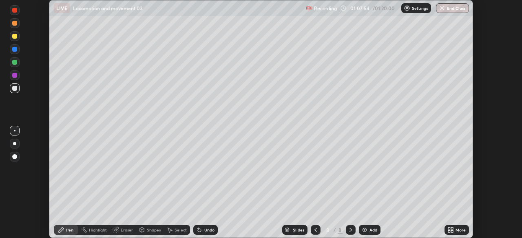
scroll to position [40514, 40231]
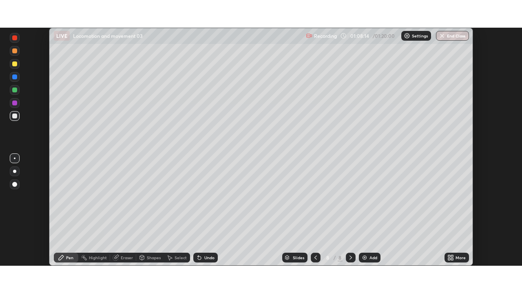
scroll to position [238, 522]
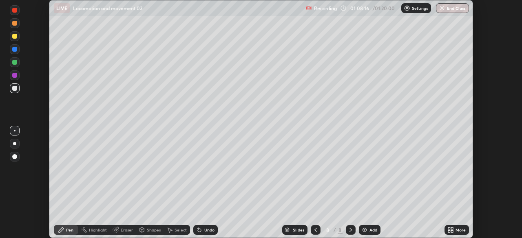
click at [449, 229] on icon at bounding box center [449, 229] width 2 height 2
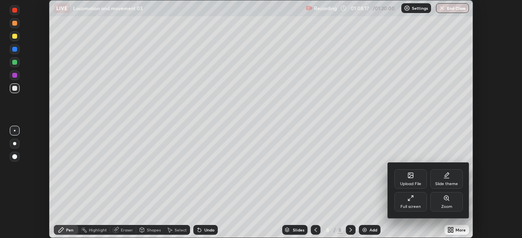
click at [410, 203] on div "Full screen" at bounding box center [410, 202] width 33 height 20
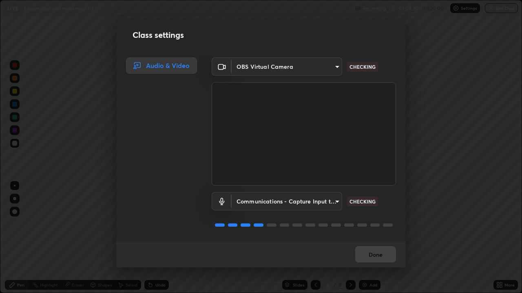
scroll to position [1, 0]
click at [377, 238] on button "Done" at bounding box center [375, 255] width 41 height 16
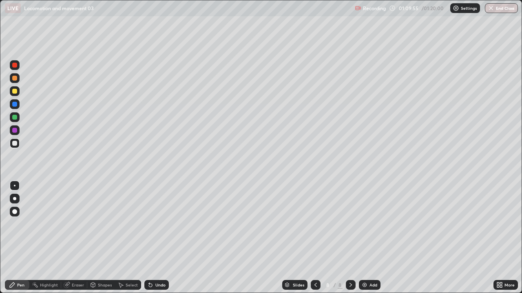
click at [315, 238] on icon at bounding box center [315, 285] width 7 height 7
click at [350, 238] on icon at bounding box center [350, 285] width 7 height 7
click at [497, 11] on button "End Class" at bounding box center [501, 8] width 33 height 10
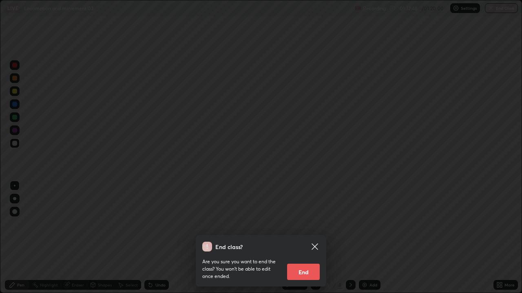
click at [305, 238] on button "End" at bounding box center [303, 272] width 33 height 16
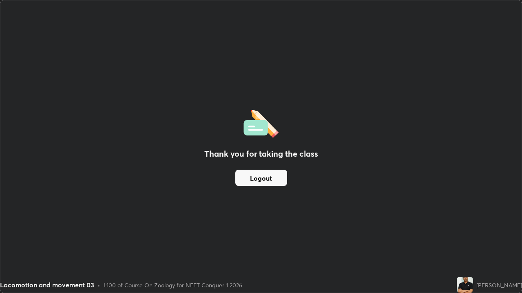
click at [274, 180] on button "Logout" at bounding box center [261, 178] width 52 height 16
